Goal: Information Seeking & Learning: Learn about a topic

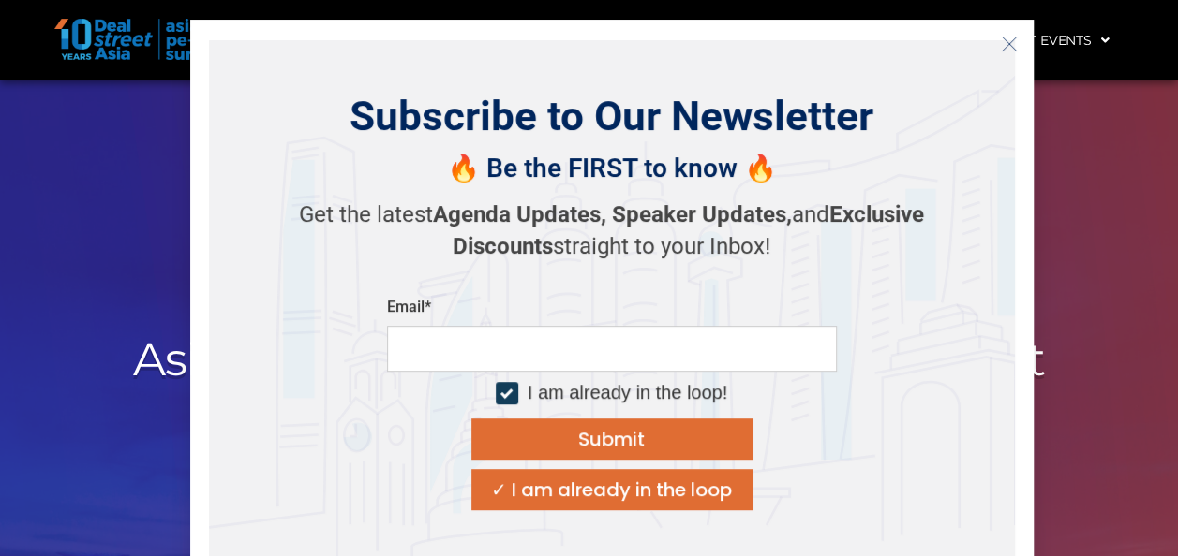
click at [1010, 42] on icon "Close" at bounding box center [1009, 44] width 17 height 17
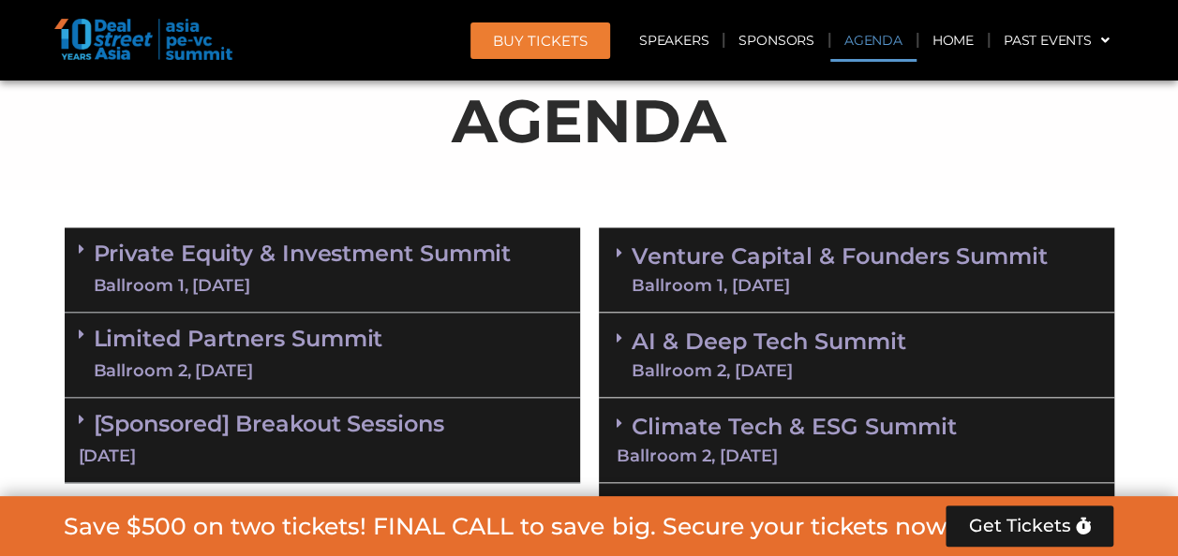
scroll to position [1124, 0]
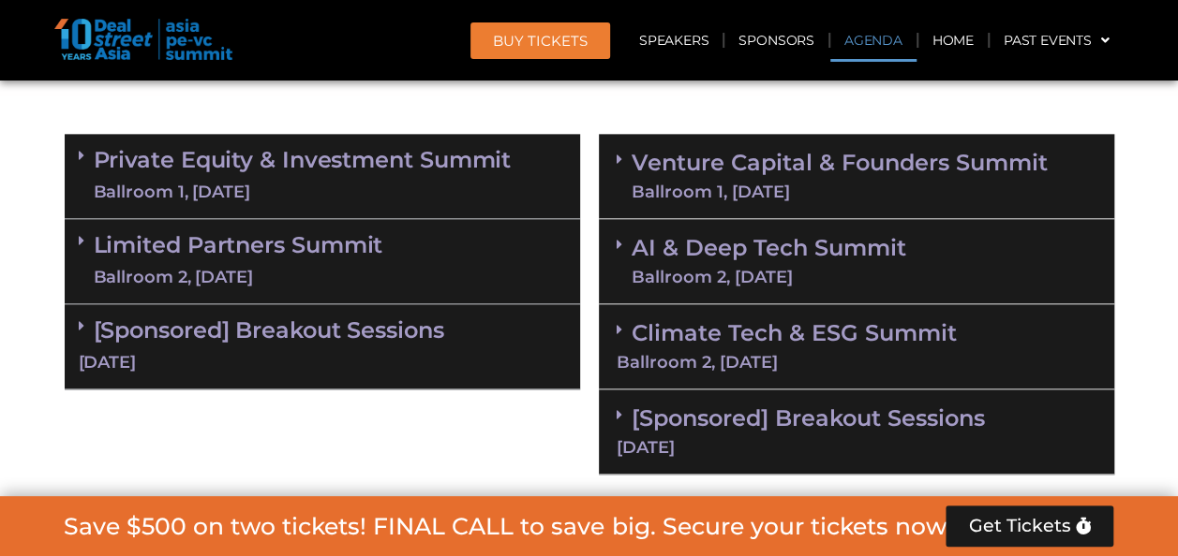
click at [268, 343] on div "[Sponsored] Breakout Sessions [DATE]" at bounding box center [322, 346] width 515 height 85
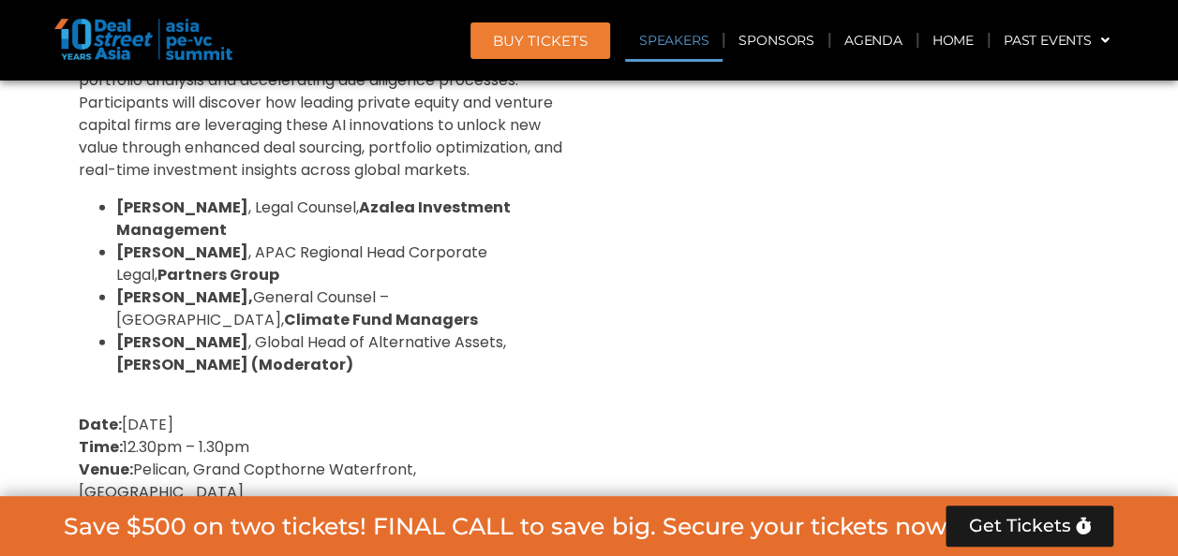
scroll to position [2061, 0]
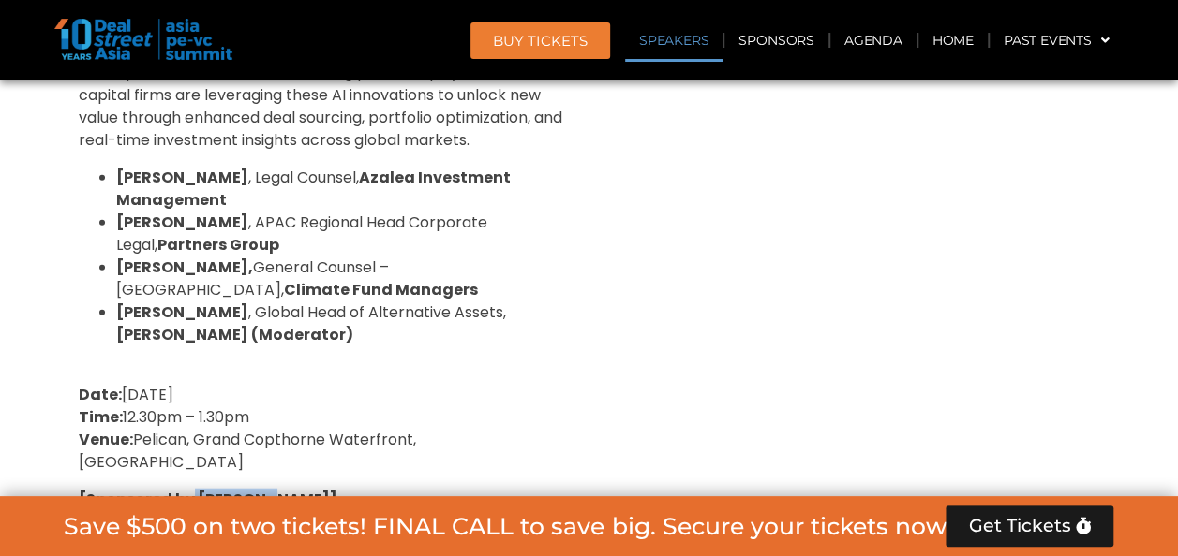
drag, startPoint x: 255, startPoint y: 455, endPoint x: 192, endPoint y: 453, distance: 62.8
click at [192, 489] on strong "[Sponsored by [PERSON_NAME]]" at bounding box center [208, 500] width 259 height 22
drag, startPoint x: 192, startPoint y: 453, endPoint x: 212, endPoint y: 454, distance: 19.7
copy strong "Robin AI"
click at [435, 391] on p "Date: 10 September 2025 Time: 12.30pm – 1.30pm Venue: Pelican, Grand Copthorne …" at bounding box center [322, 429] width 487 height 90
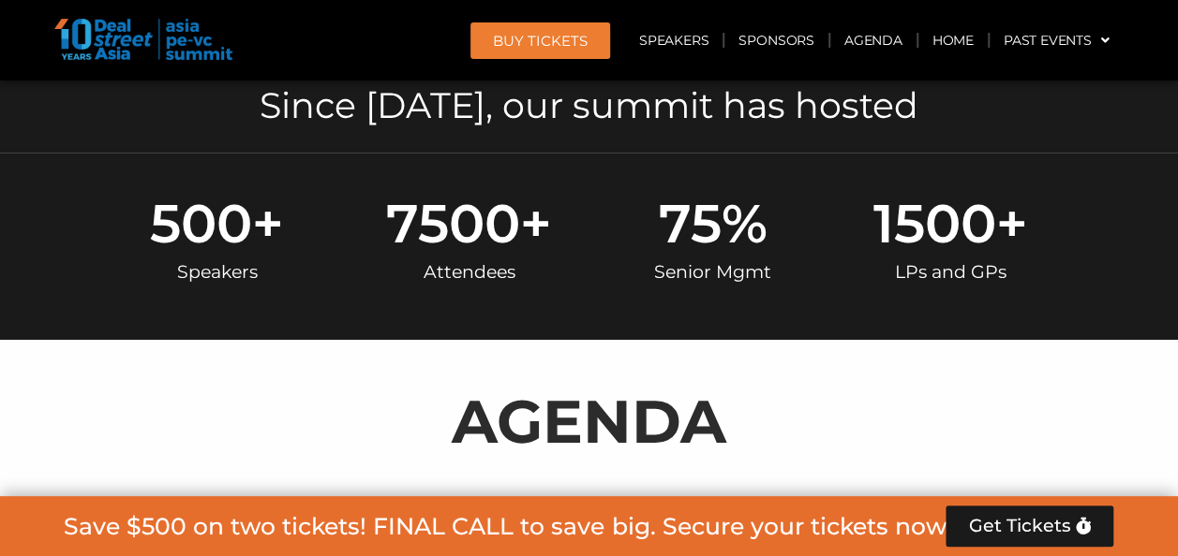
scroll to position [1124, 0]
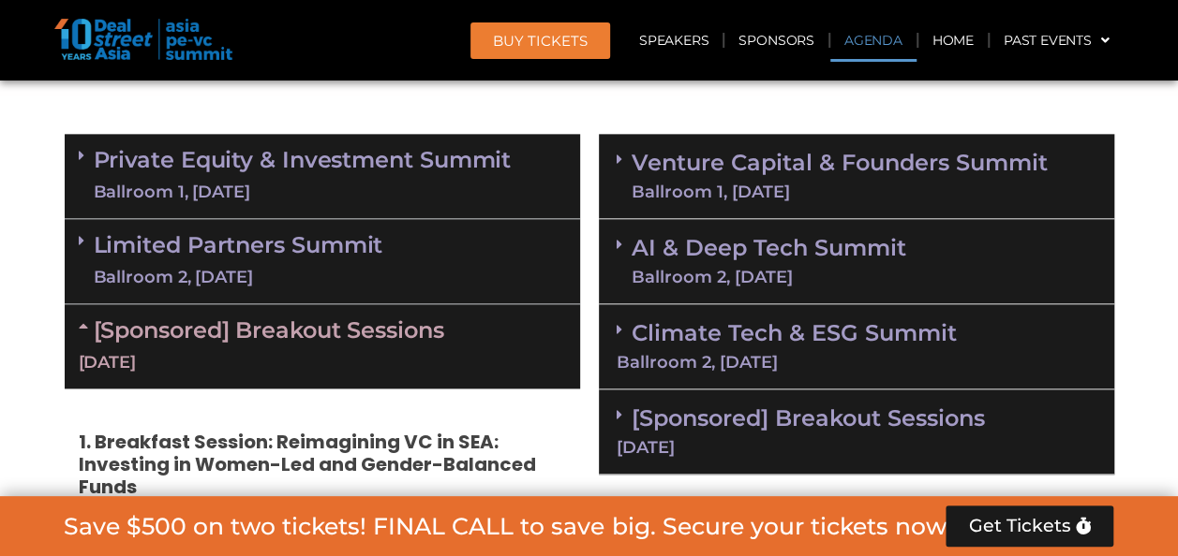
click at [757, 244] on link "AI & Deep Tech Summit Ballroom 2, 11 Sept" at bounding box center [768, 261] width 274 height 49
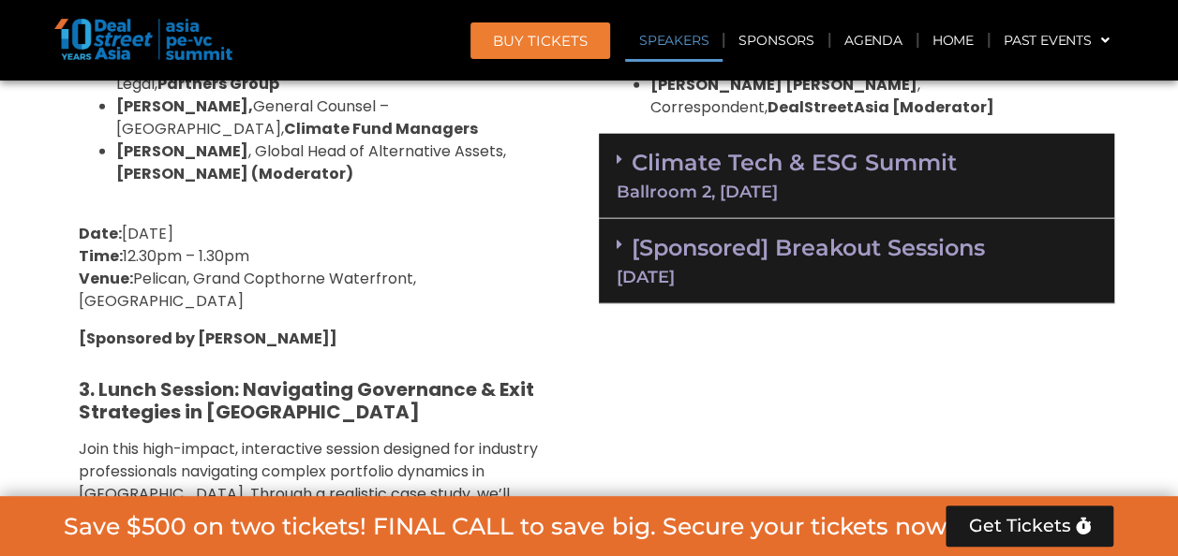
scroll to position [2248, 0]
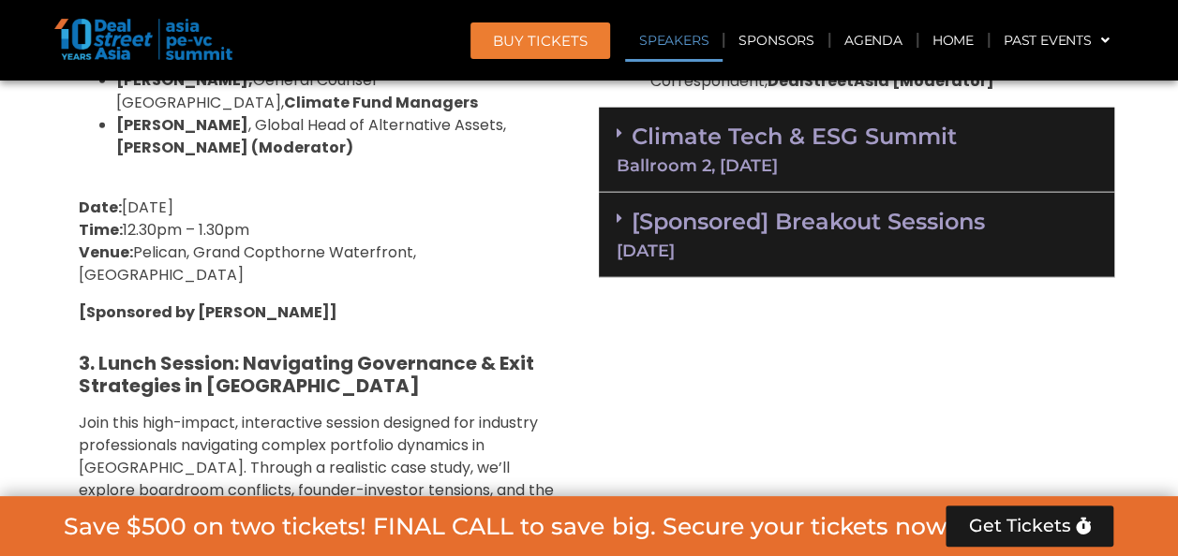
click at [896, 193] on div "[Sponsored] Breakout Sessions 11 Sept" at bounding box center [856, 235] width 515 height 85
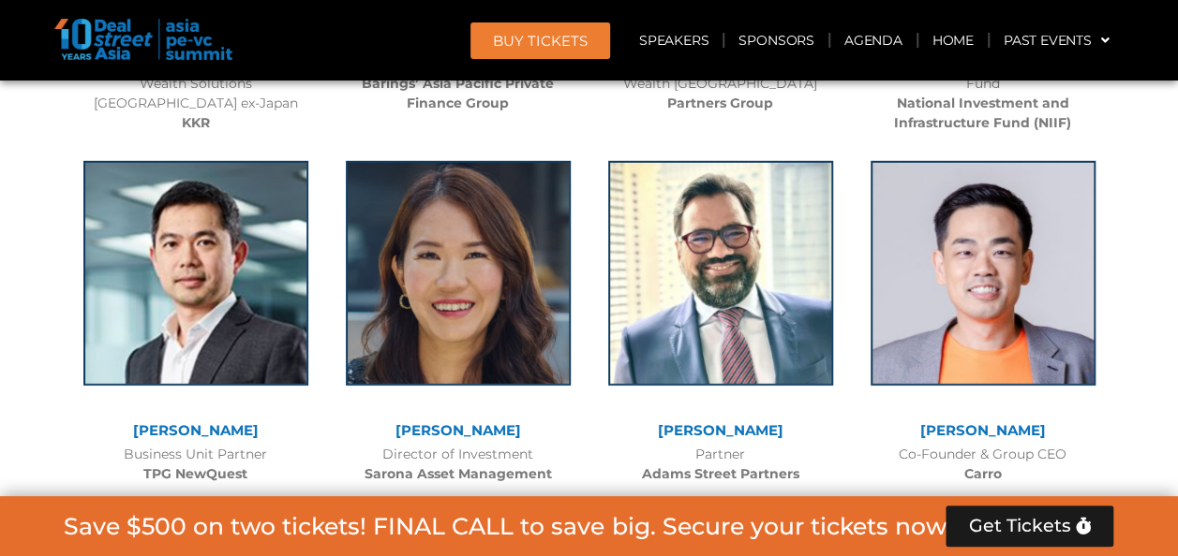
scroll to position [6183, 0]
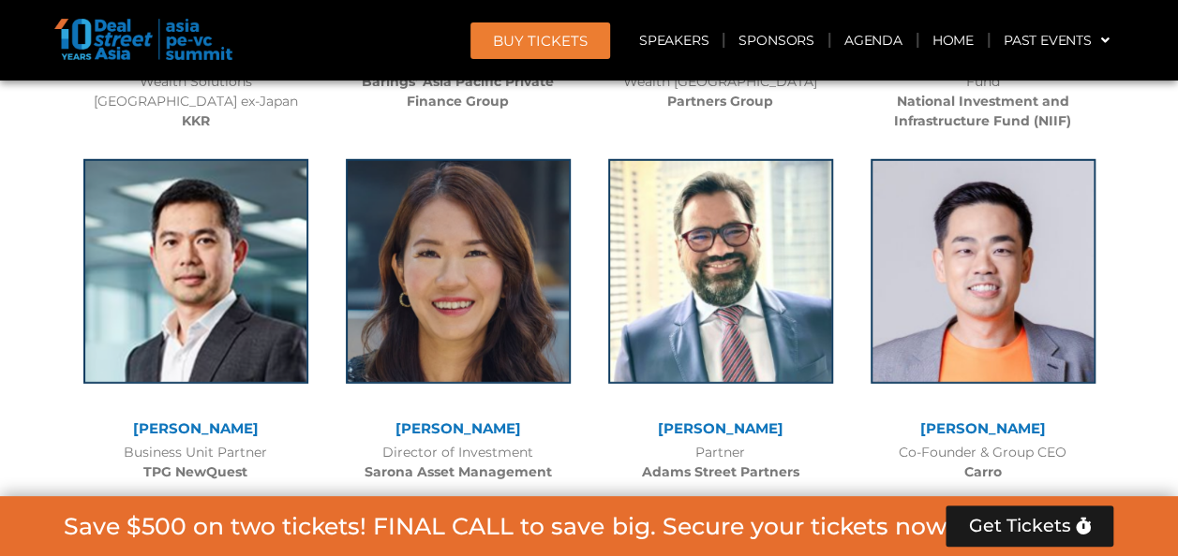
click at [985, 464] on b "Carro" at bounding box center [982, 472] width 37 height 17
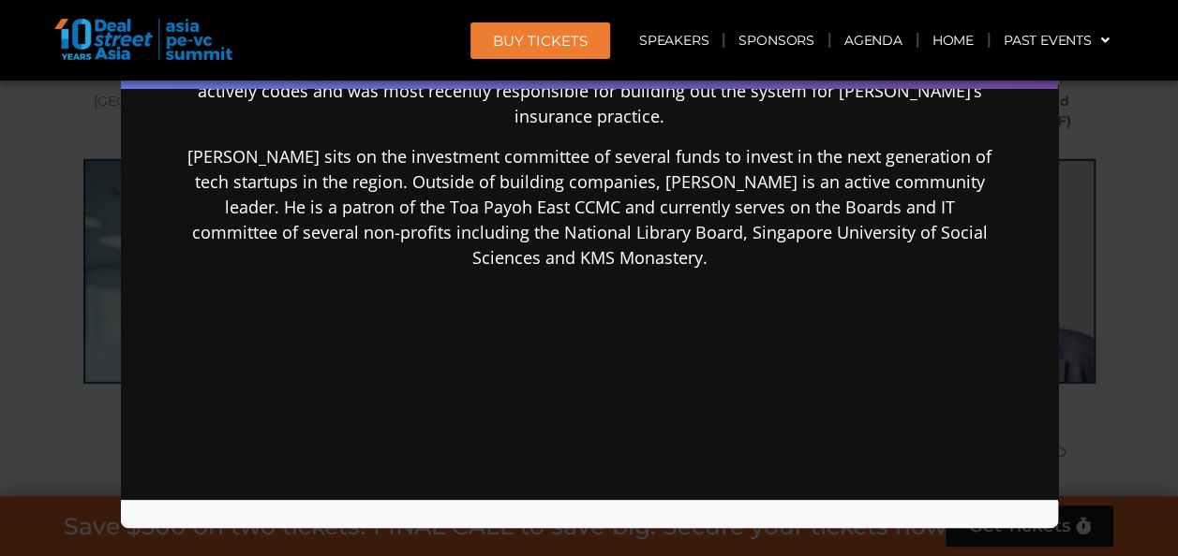
scroll to position [833, 0]
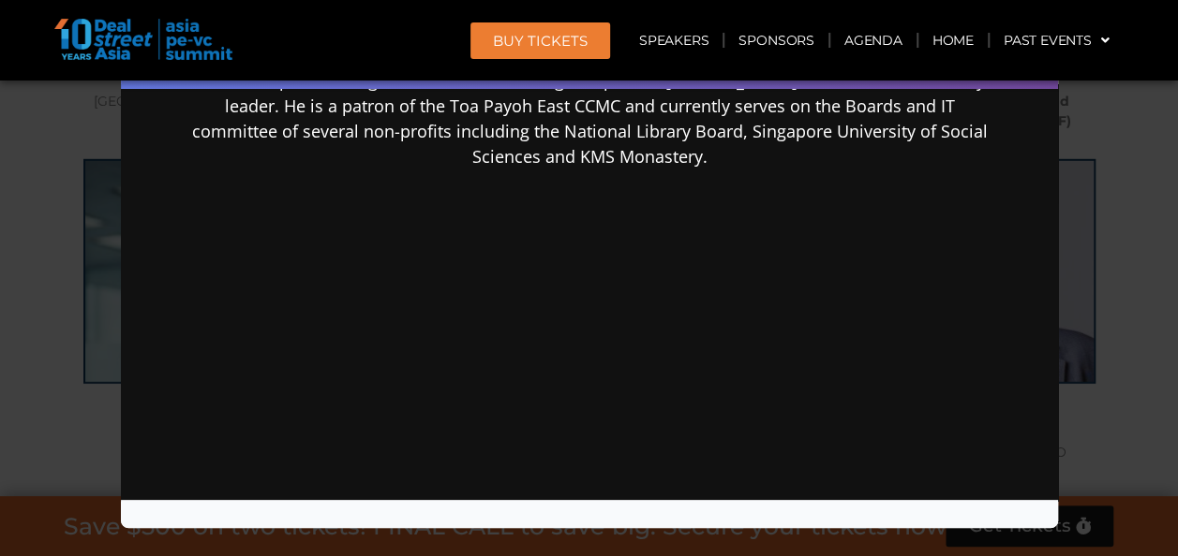
click at [1130, 247] on div "Speaker Profile ×" at bounding box center [589, 278] width 1178 height 556
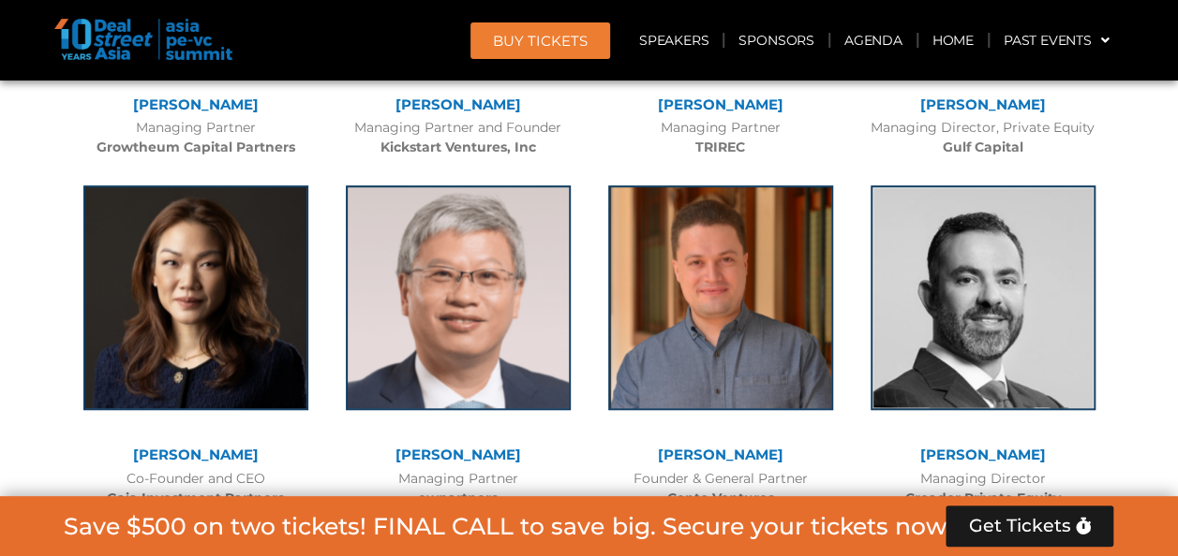
scroll to position [7589, 0]
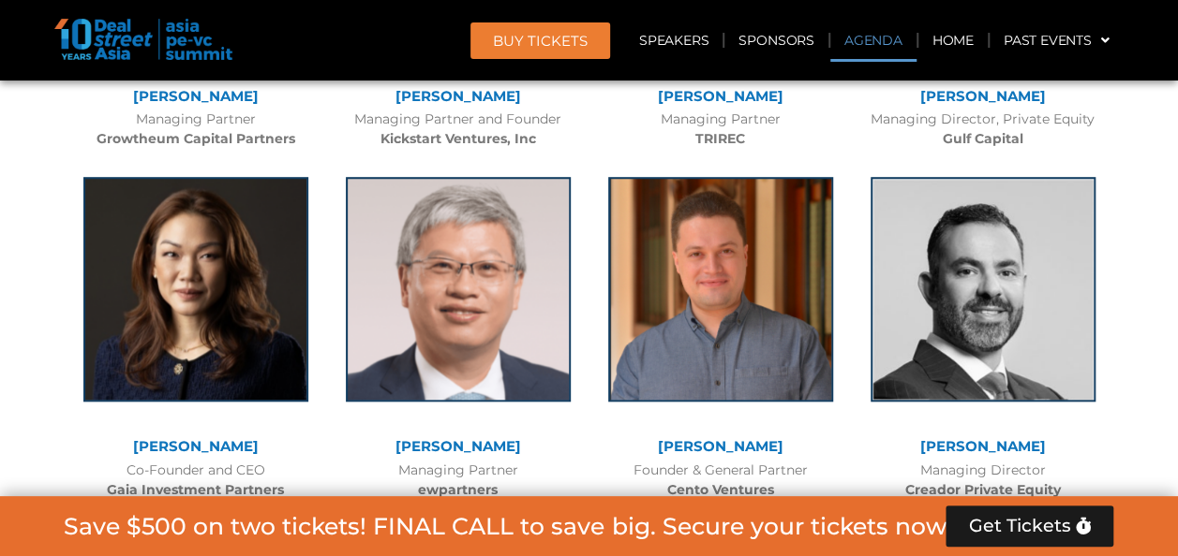
click at [856, 38] on link "Agenda" at bounding box center [873, 40] width 86 height 43
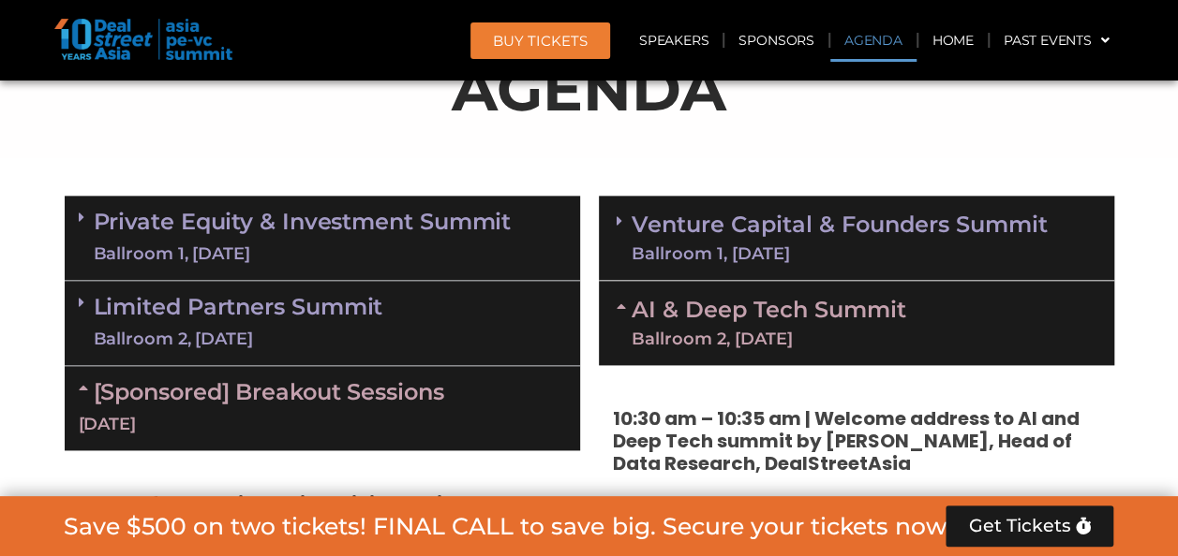
scroll to position [997, 0]
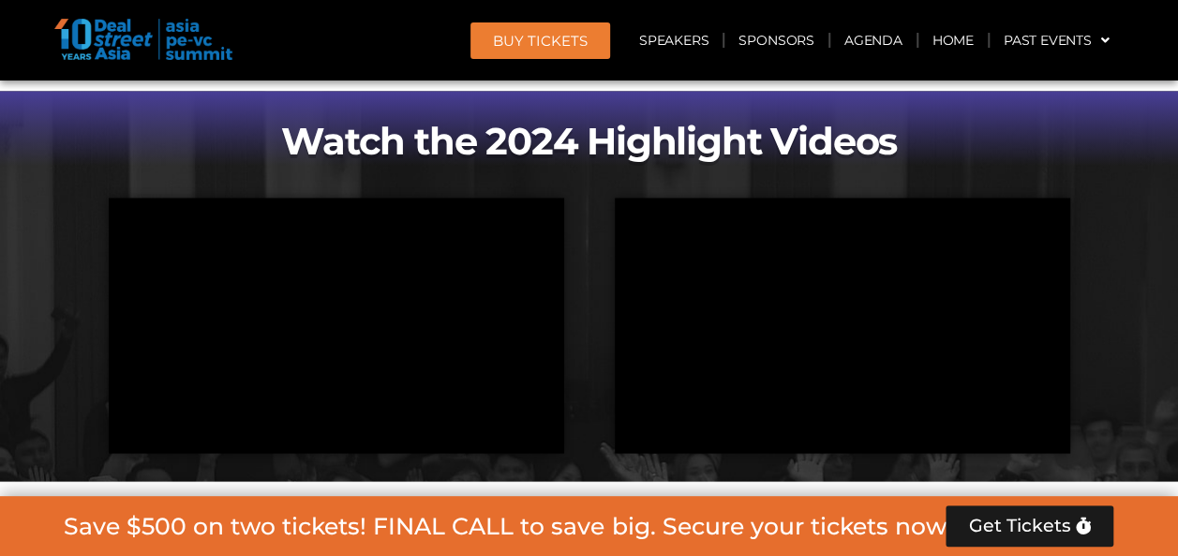
scroll to position [2155, 0]
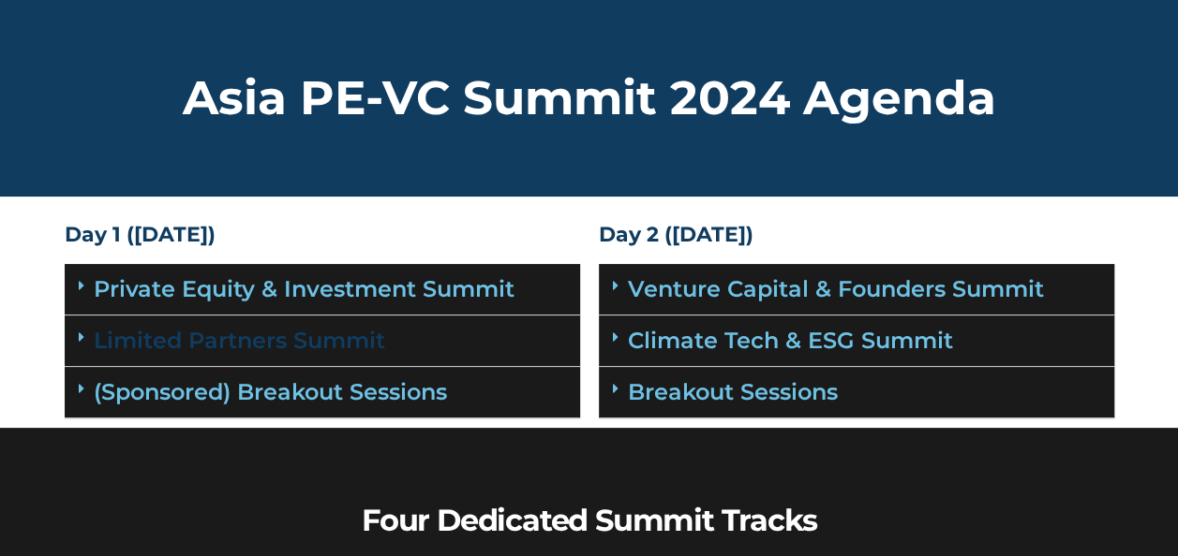
click at [287, 333] on link "Limited Partners Summit" at bounding box center [239, 340] width 291 height 27
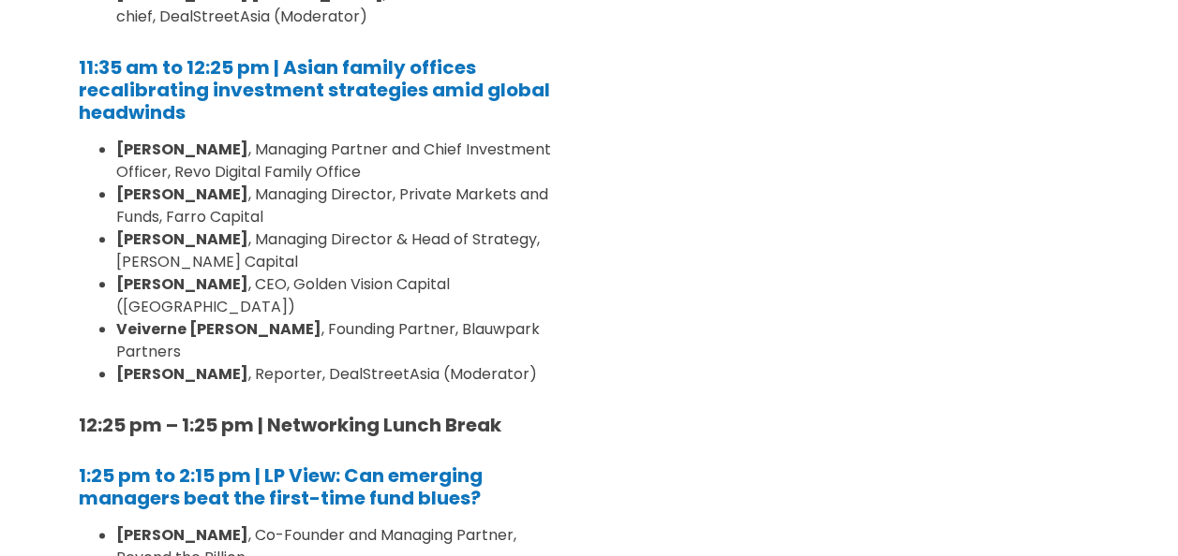
scroll to position [843, 0]
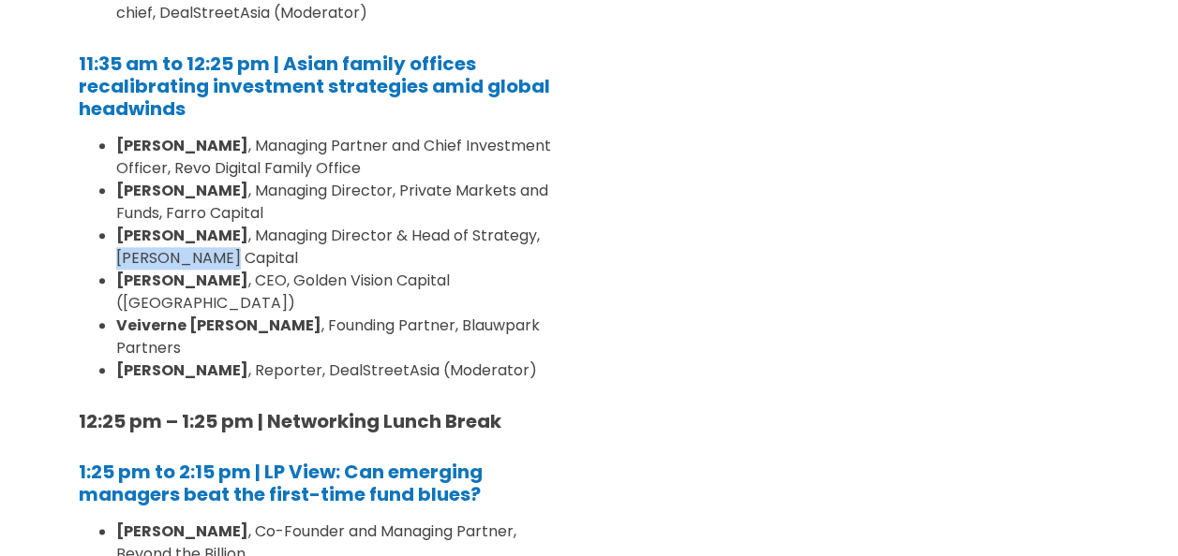
drag, startPoint x: 482, startPoint y: 232, endPoint x: 167, endPoint y: 266, distance: 316.6
click at [167, 266] on li "Wen Tan , Managing Director & Head of Strategy, Nelson Capital" at bounding box center [341, 247] width 450 height 45
drag, startPoint x: 167, startPoint y: 266, endPoint x: 393, endPoint y: 237, distance: 228.6
click at [333, 250] on li "Wen Tan , Managing Director & Head of Strategy, Nelson Capital" at bounding box center [341, 247] width 450 height 45
drag, startPoint x: 458, startPoint y: 249, endPoint x: 482, endPoint y: 236, distance: 26.8
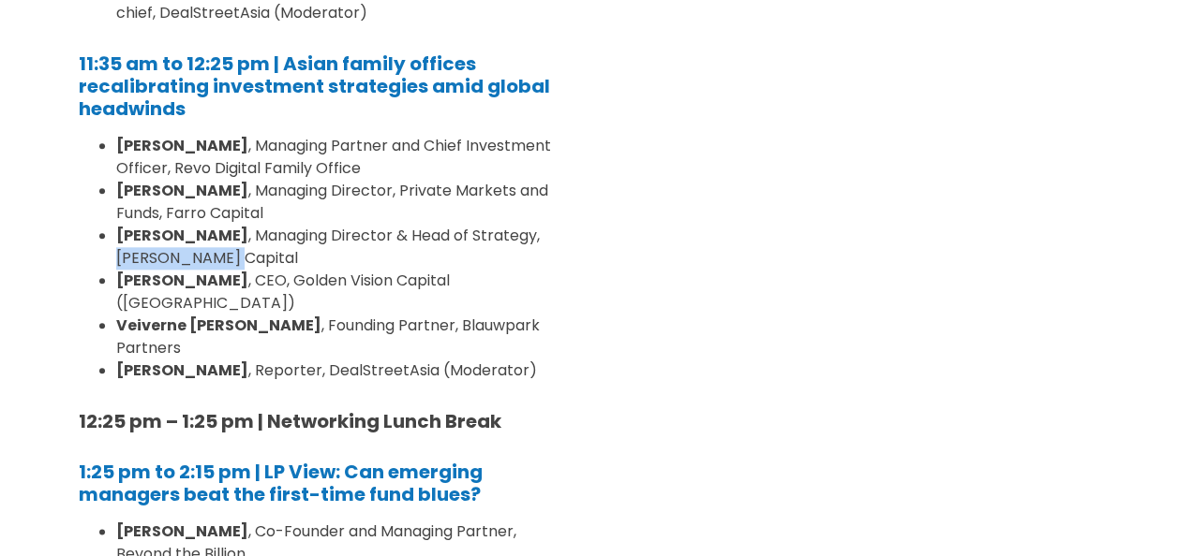
click at [482, 236] on li "Wen Tan , Managing Director & Head of Strategy, Nelson Capital" at bounding box center [341, 247] width 450 height 45
copy li "Nelson Capital"
click at [181, 257] on li "Wen Tan , Managing Director & Head of Strategy, Nelson Capital" at bounding box center [341, 247] width 450 height 45
drag, startPoint x: 182, startPoint y: 232, endPoint x: 120, endPoint y: 237, distance: 62.0
click at [120, 237] on strong "Wen Tan" at bounding box center [182, 236] width 132 height 22
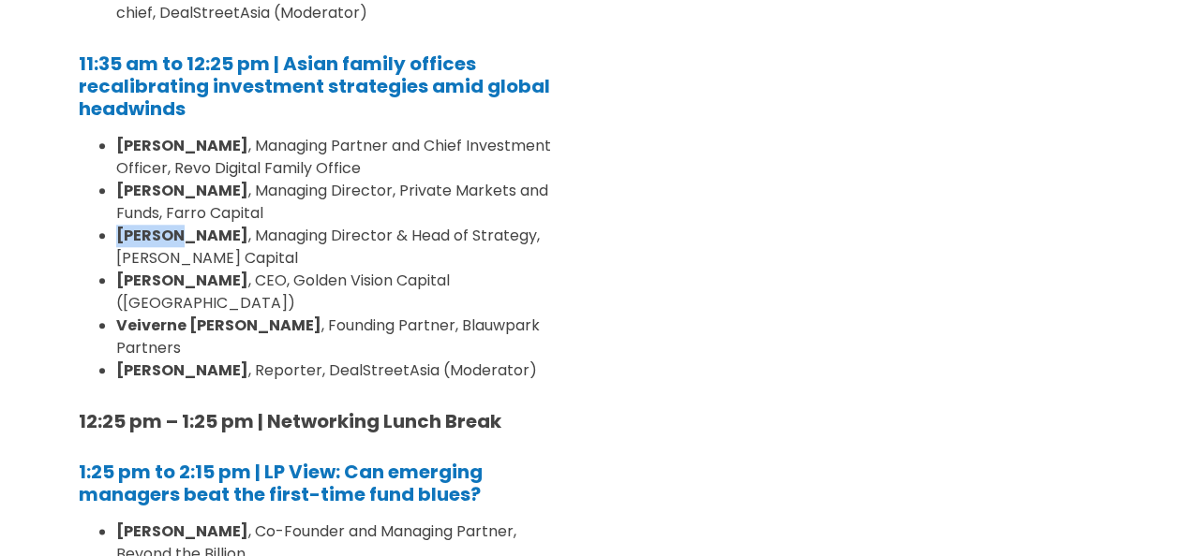
copy strong "Wen Tan"
drag, startPoint x: 282, startPoint y: 215, endPoint x: 169, endPoint y: 215, distance: 113.4
click at [169, 215] on li "Rebekah Woo , Managing Director, Private Markets and Funds, Farro Capital" at bounding box center [341, 202] width 450 height 45
copy li "Farro Capital"
drag, startPoint x: 397, startPoint y: 283, endPoint x: 235, endPoint y: 285, distance: 162.1
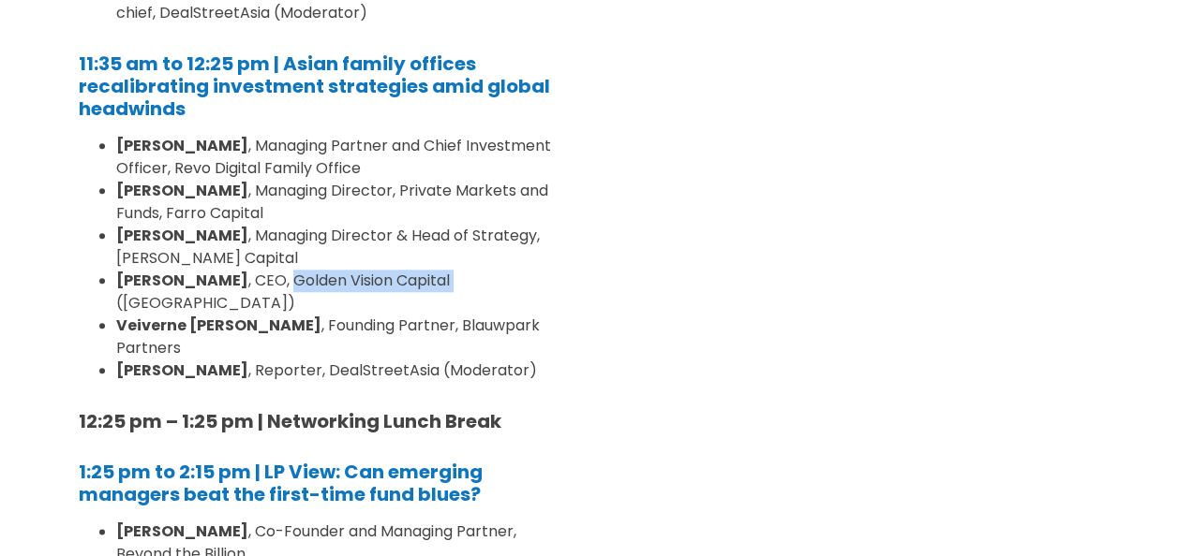
click at [235, 285] on li "Sean Low , CEO, Golden Vision Capital (Singapore)" at bounding box center [341, 292] width 450 height 45
copy li "Golden Vision Capital"
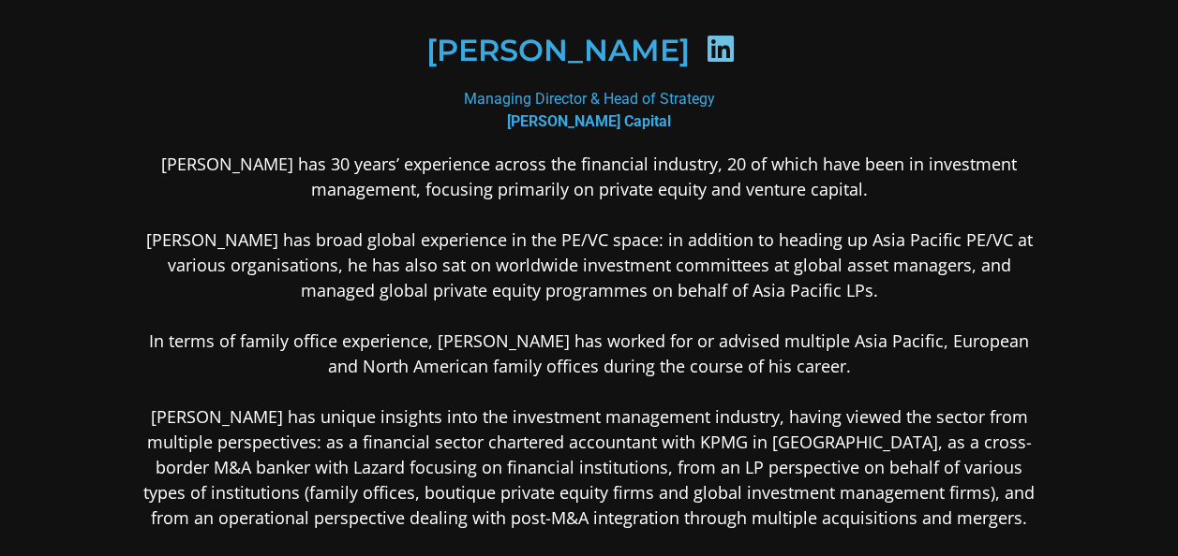
scroll to position [281, 0]
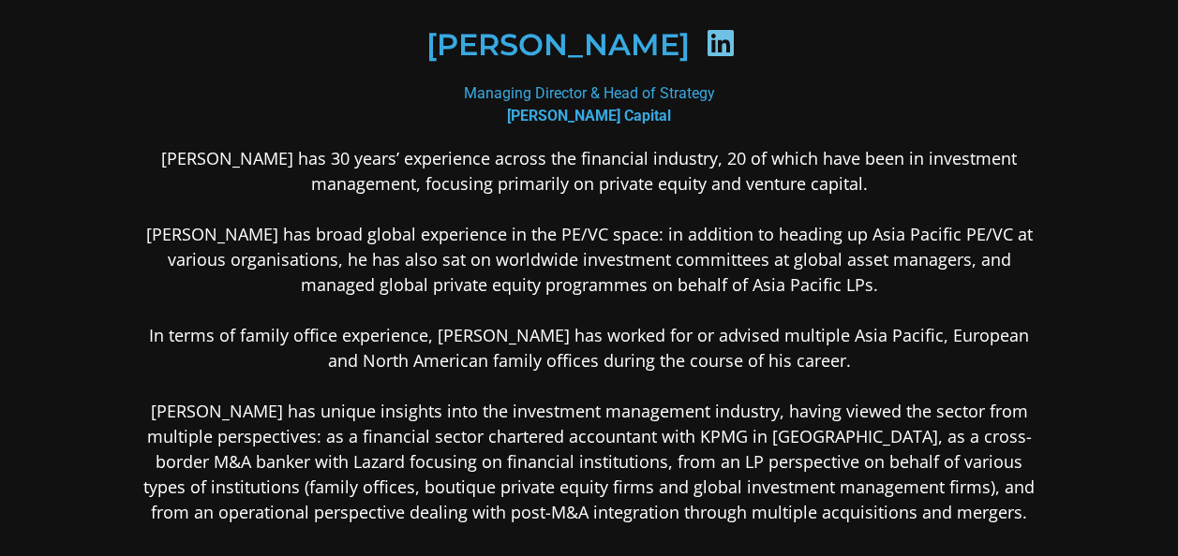
click at [705, 37] on icon at bounding box center [720, 43] width 30 height 30
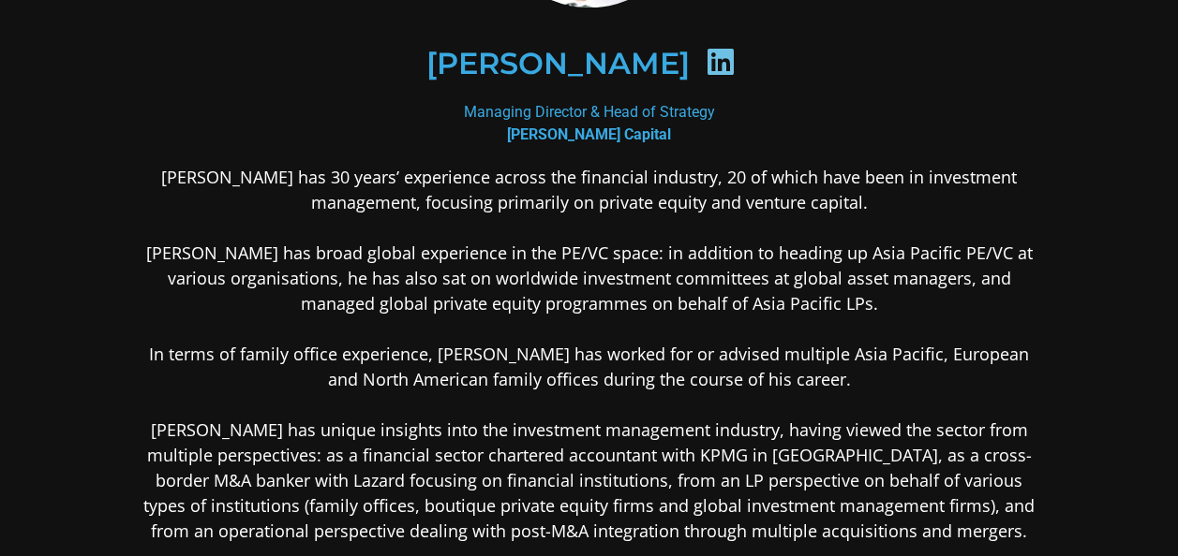
scroll to position [290, 0]
